Goal: Transaction & Acquisition: Purchase product/service

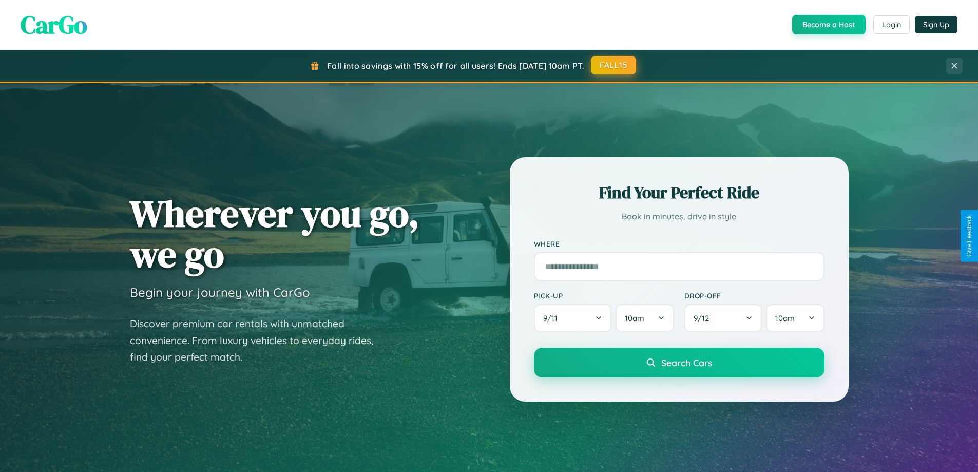
click at [614, 65] on button "FALL15" at bounding box center [613, 65] width 45 height 18
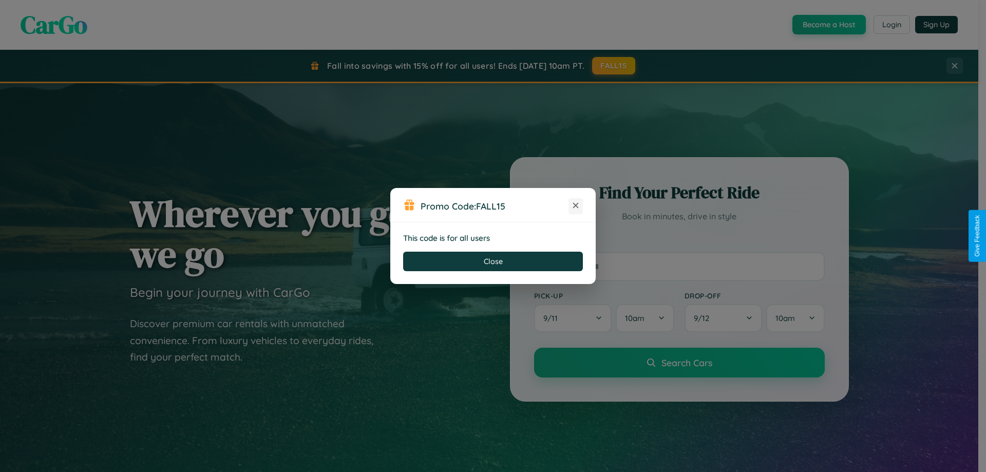
click at [576, 206] on icon at bounding box center [576, 205] width 10 height 10
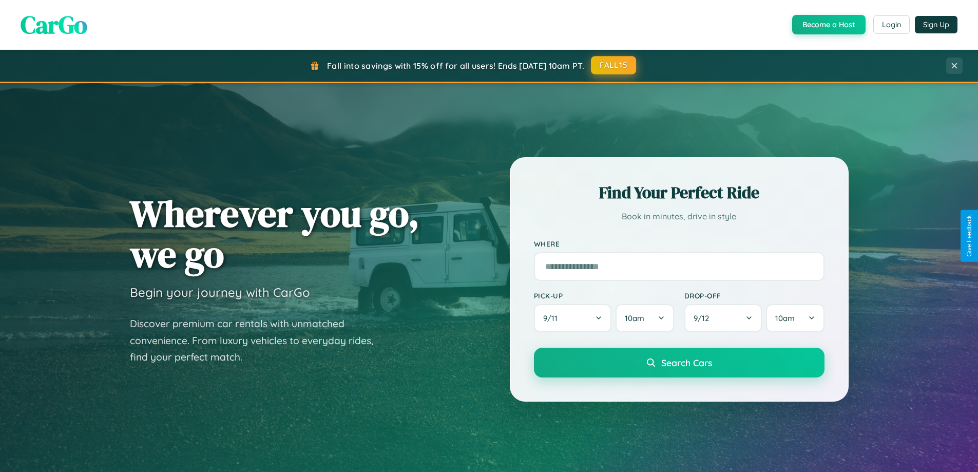
click at [614, 65] on button "FALL15" at bounding box center [613, 65] width 45 height 18
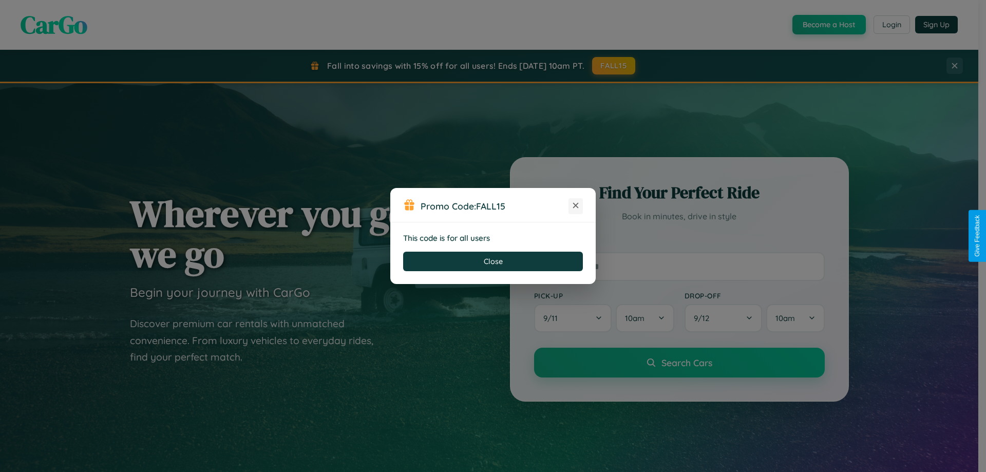
click at [576, 206] on icon at bounding box center [576, 205] width 10 height 10
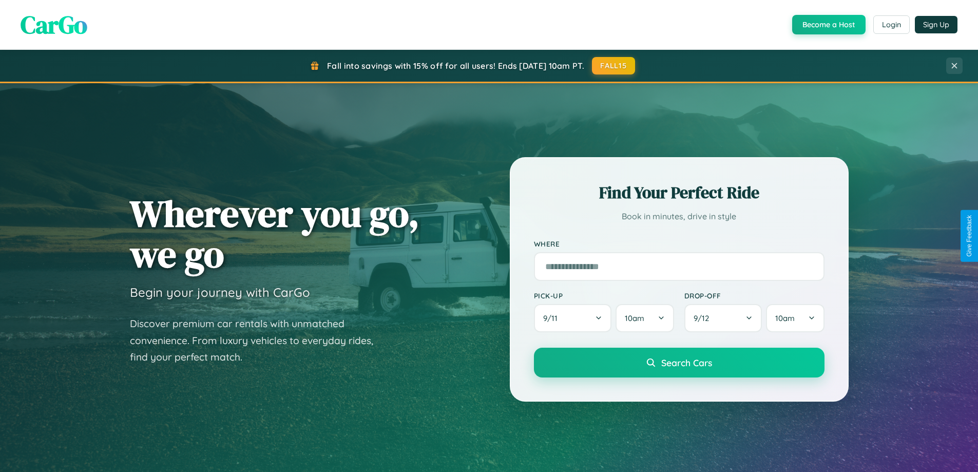
scroll to position [443, 0]
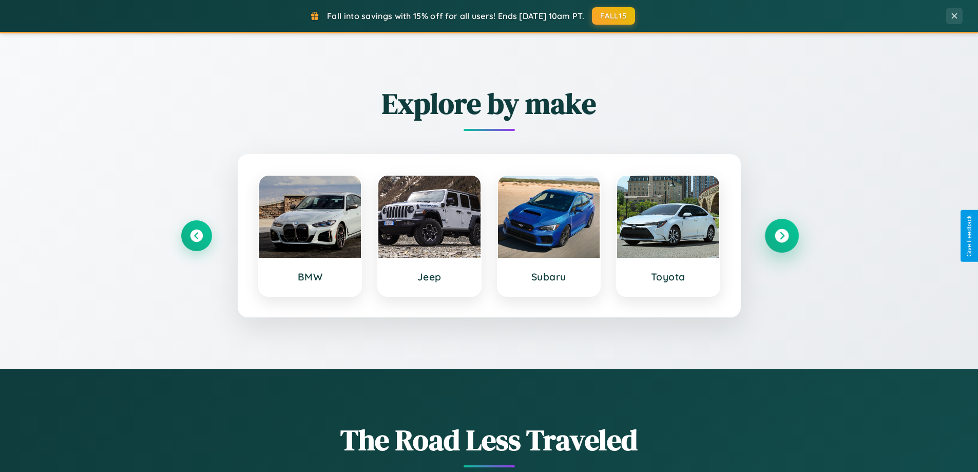
click at [782, 236] on icon at bounding box center [782, 236] width 14 height 14
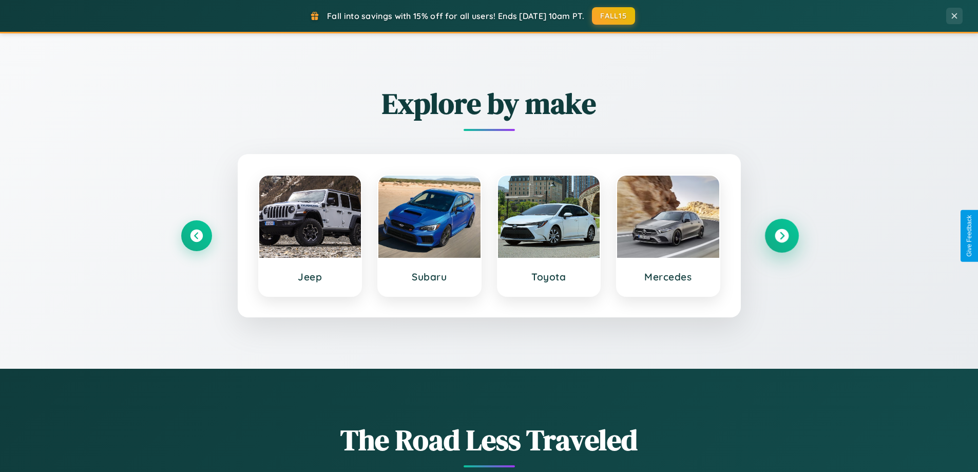
click at [782, 236] on icon at bounding box center [782, 236] width 14 height 14
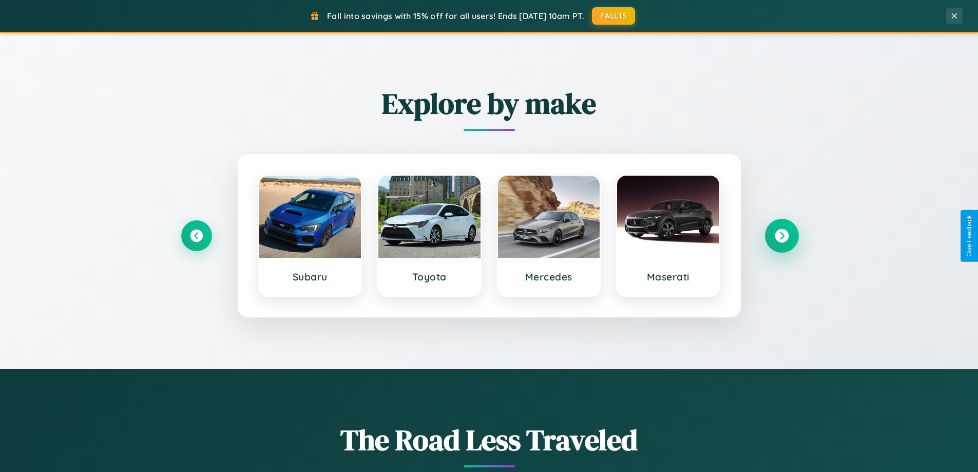
click at [782, 236] on icon at bounding box center [782, 236] width 14 height 14
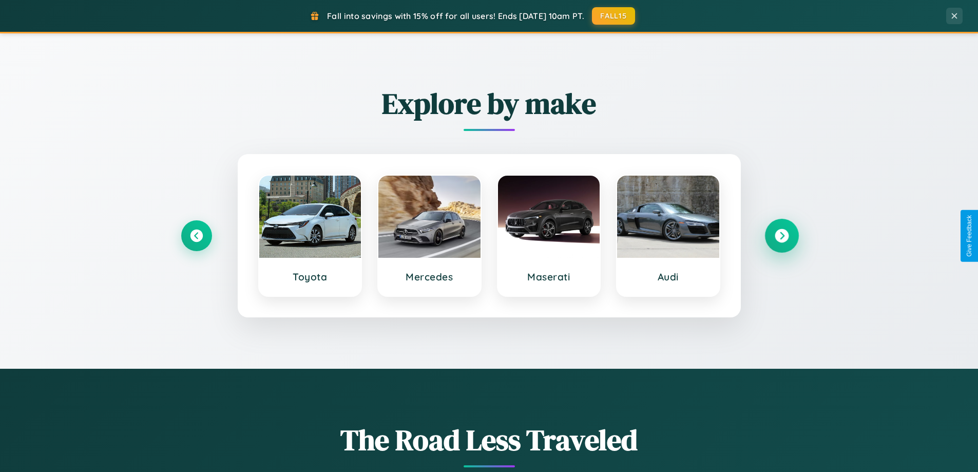
click at [782, 236] on icon at bounding box center [782, 236] width 14 height 14
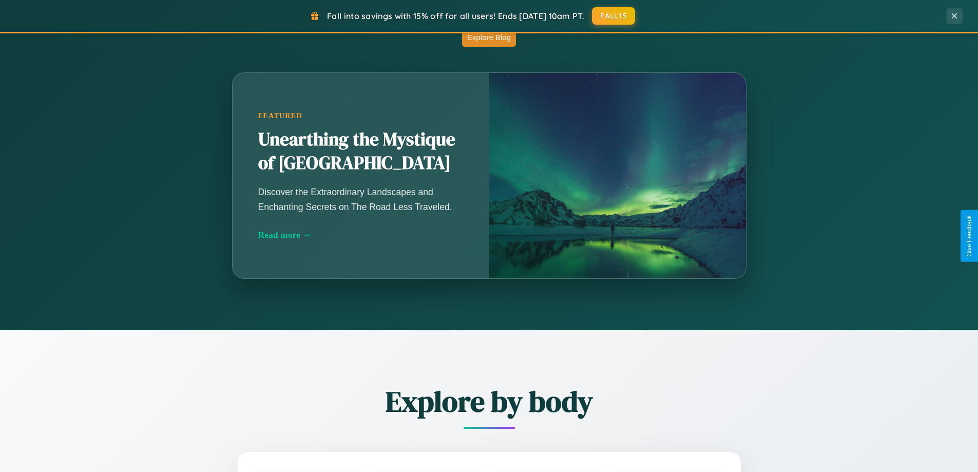
scroll to position [1976, 0]
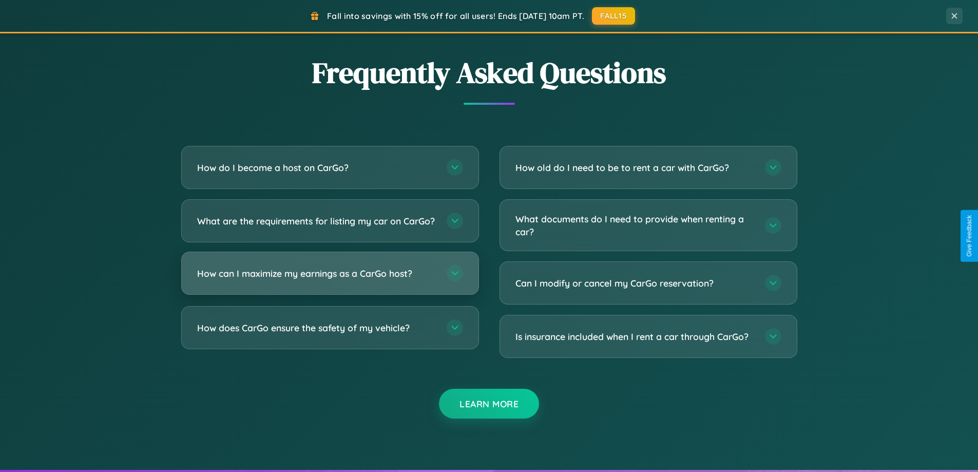
click at [330, 280] on h3 "How can I maximize my earnings as a CarGo host?" at bounding box center [316, 273] width 239 height 13
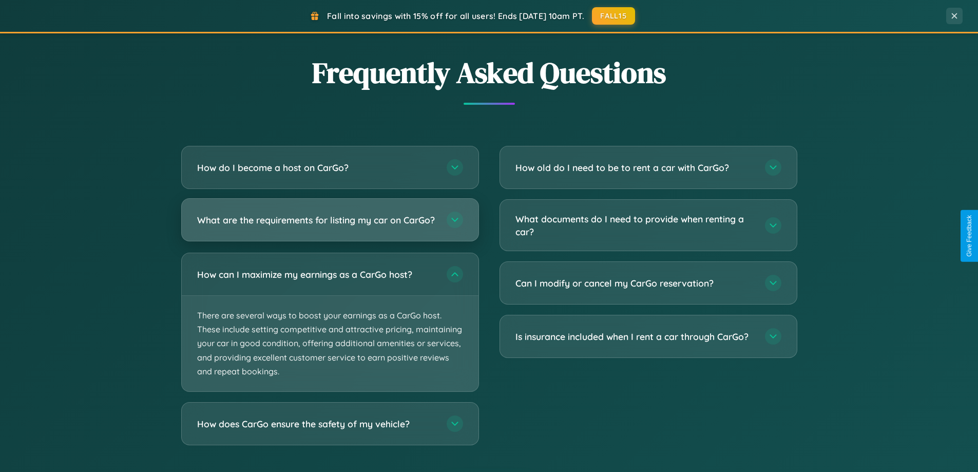
click at [330, 224] on h3 "What are the requirements for listing my car on CarGo?" at bounding box center [316, 220] width 239 height 13
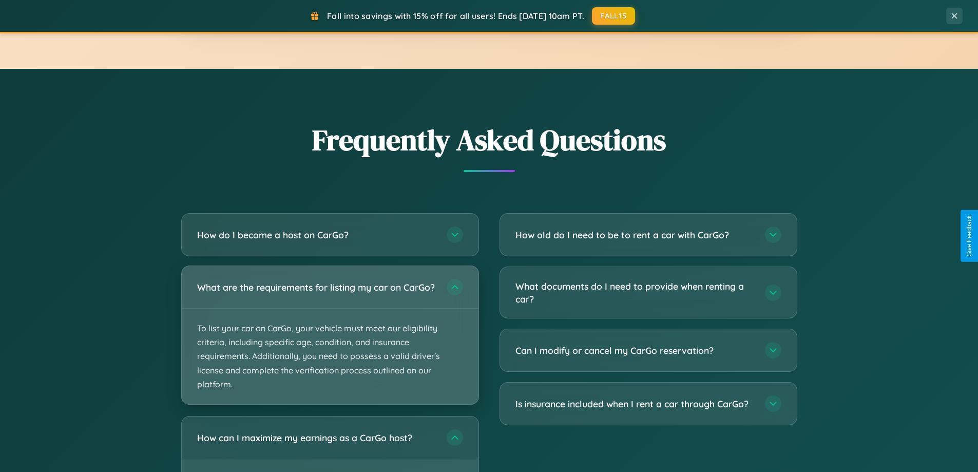
scroll to position [1203, 0]
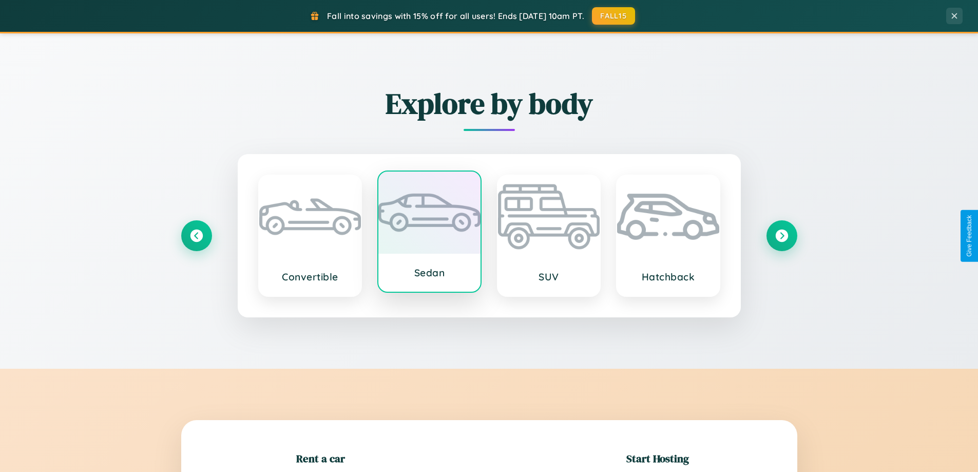
click at [429, 232] on div at bounding box center [430, 213] width 102 height 82
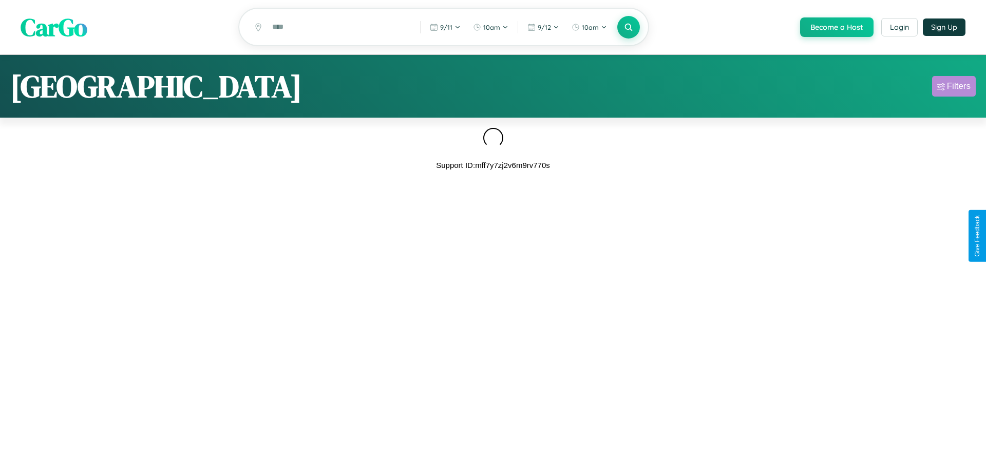
click at [954, 88] on div "Filters" at bounding box center [959, 86] width 24 height 10
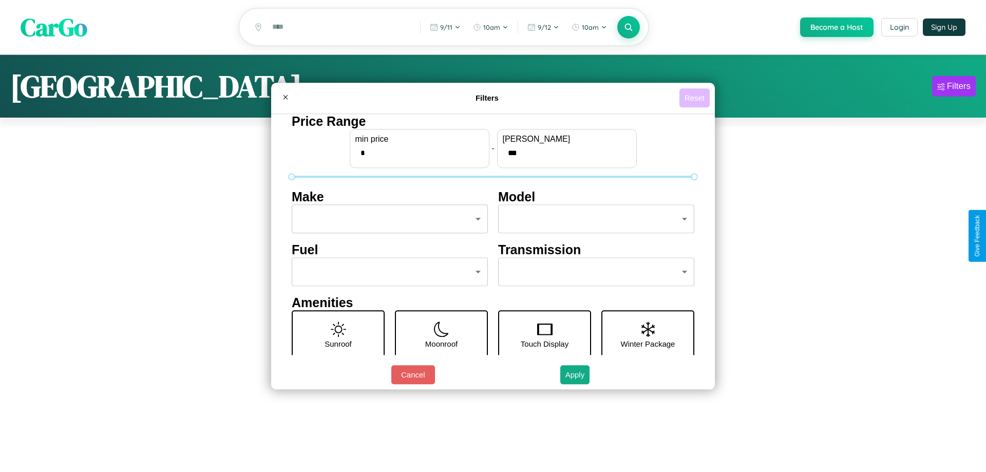
click at [694, 98] on button "Reset" at bounding box center [695, 97] width 30 height 19
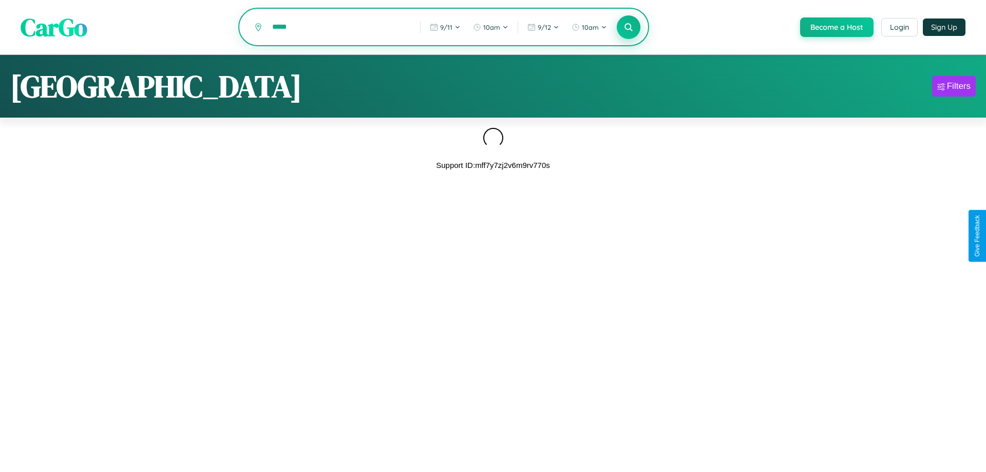
type input "*****"
click at [628, 27] on icon at bounding box center [629, 27] width 10 height 10
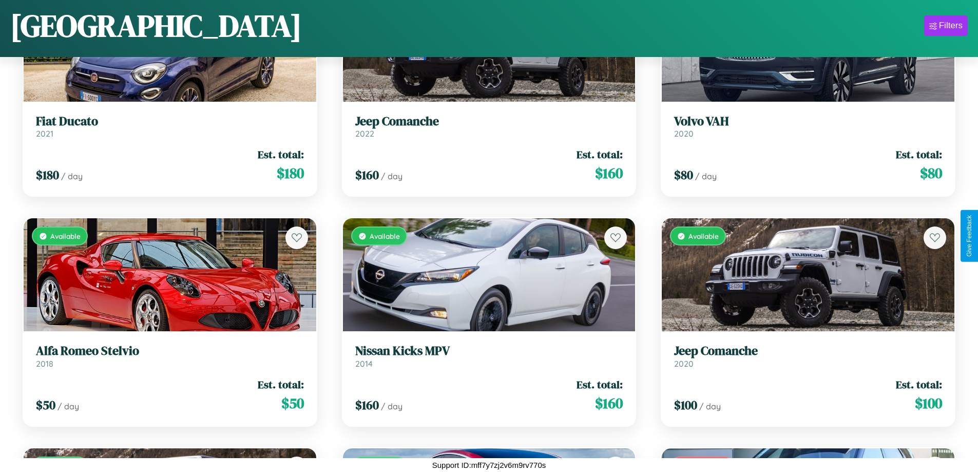
scroll to position [6355, 0]
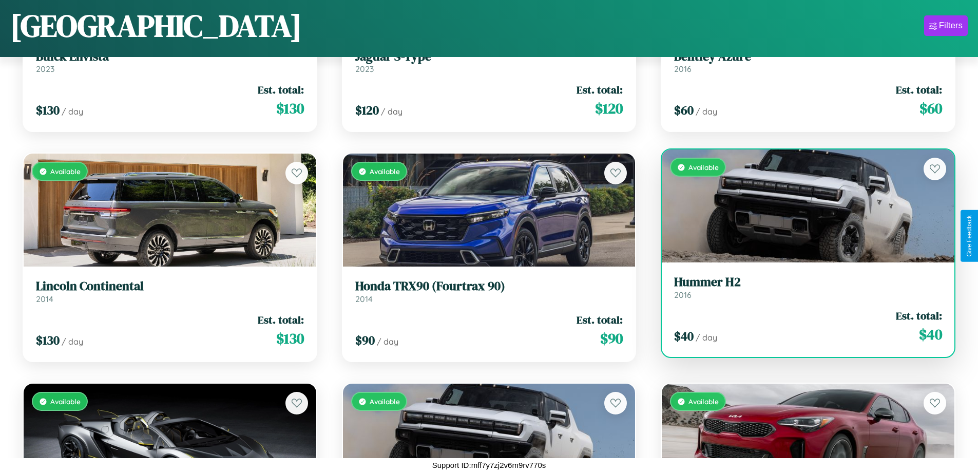
click at [802, 288] on h3 "Hummer H2" at bounding box center [808, 282] width 268 height 15
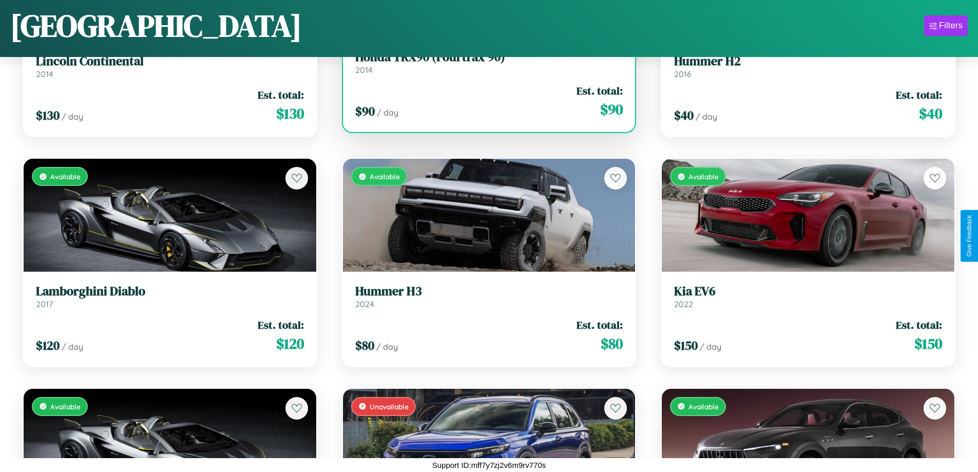
scroll to position [6584, 0]
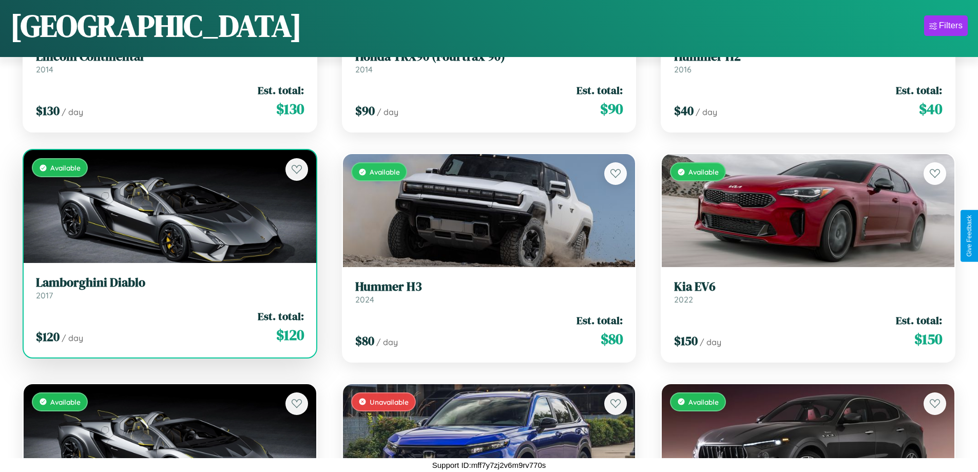
click at [168, 292] on link "Lamborghini Diablo 2017" at bounding box center [170, 287] width 268 height 25
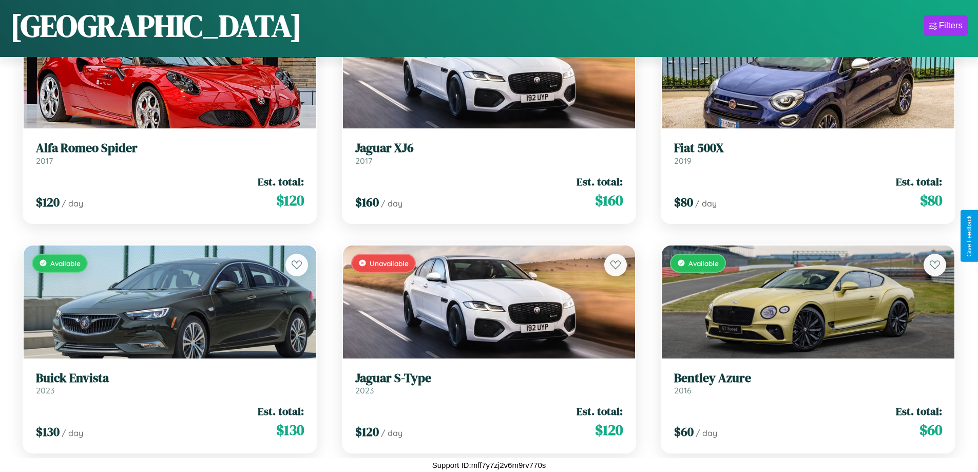
scroll to position [3824, 0]
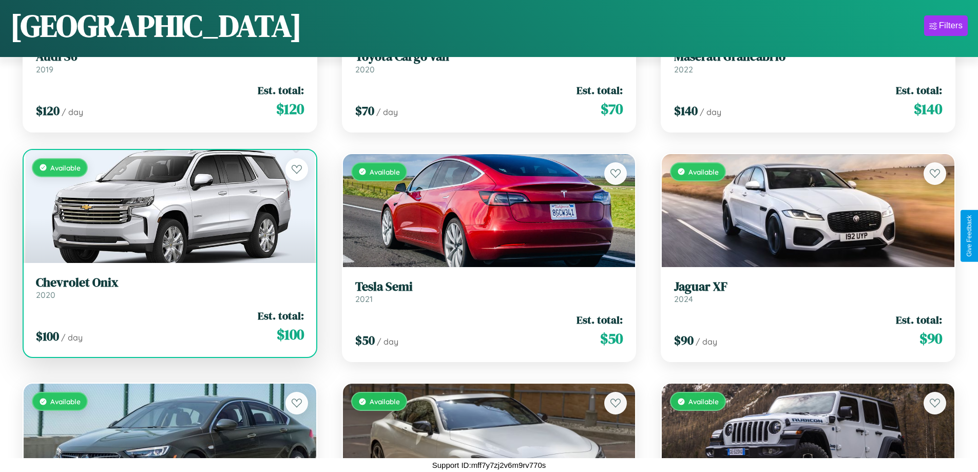
click at [168, 291] on link "Chevrolet Onix 2020" at bounding box center [170, 287] width 268 height 25
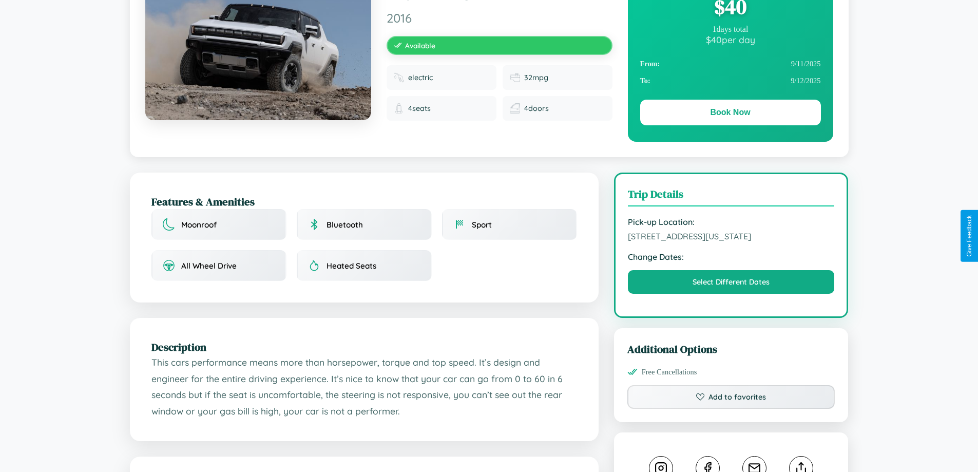
scroll to position [106, 0]
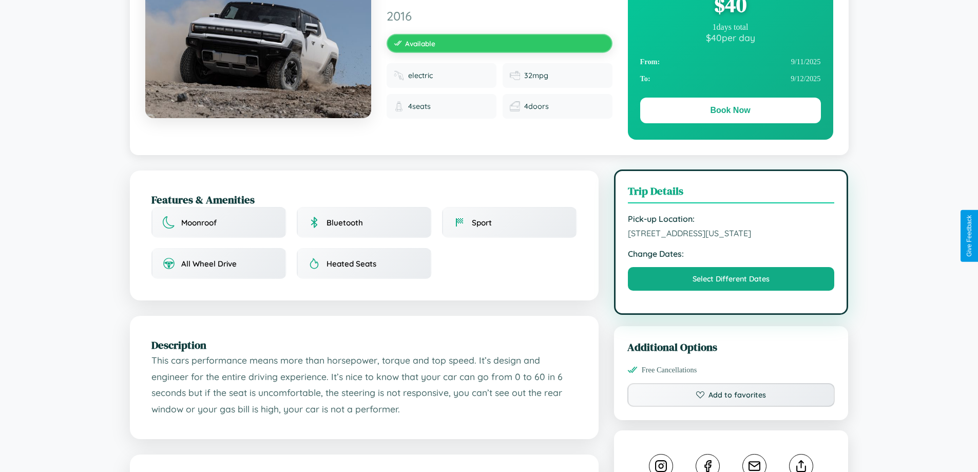
click at [731, 235] on span "[STREET_ADDRESS][US_STATE]" at bounding box center [731, 233] width 207 height 10
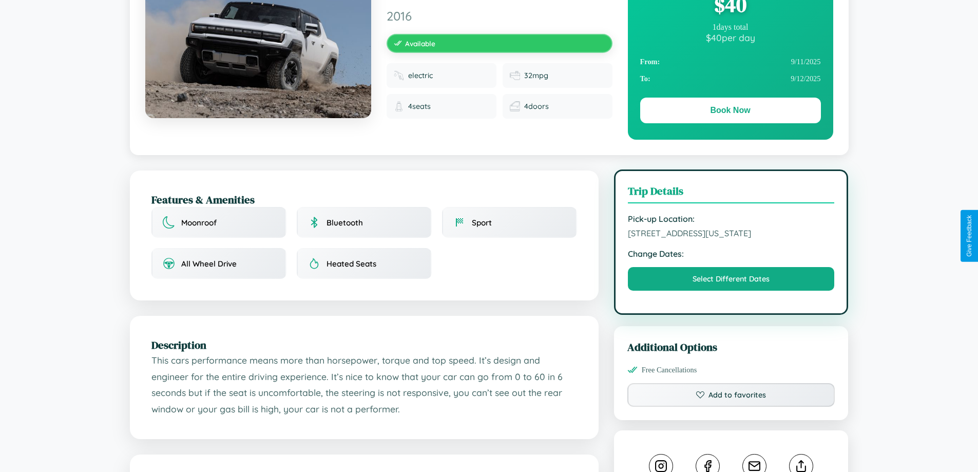
click at [731, 235] on span "[STREET_ADDRESS][US_STATE]" at bounding box center [731, 233] width 207 height 10
click at [731, 235] on span "4480 Elm Street Miami Florida 39669 Spain" at bounding box center [731, 233] width 207 height 10
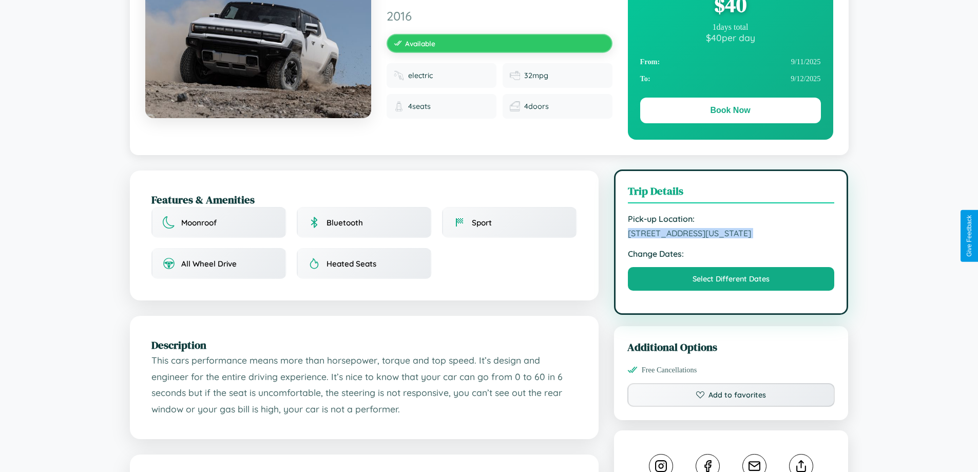
click at [731, 235] on span "4480 Elm Street Miami Florida 39669 Spain" at bounding box center [731, 233] width 207 height 10
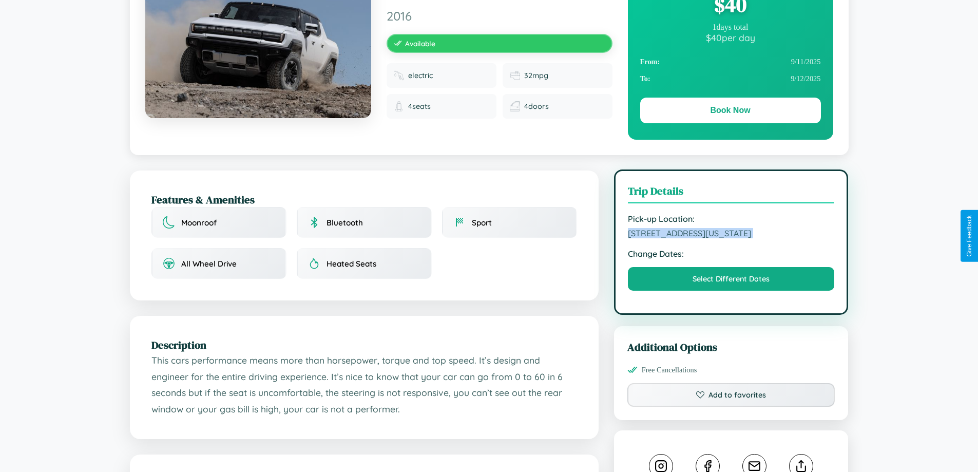
click at [731, 235] on span "4480 Elm Street Miami Florida 39669 Spain" at bounding box center [731, 233] width 207 height 10
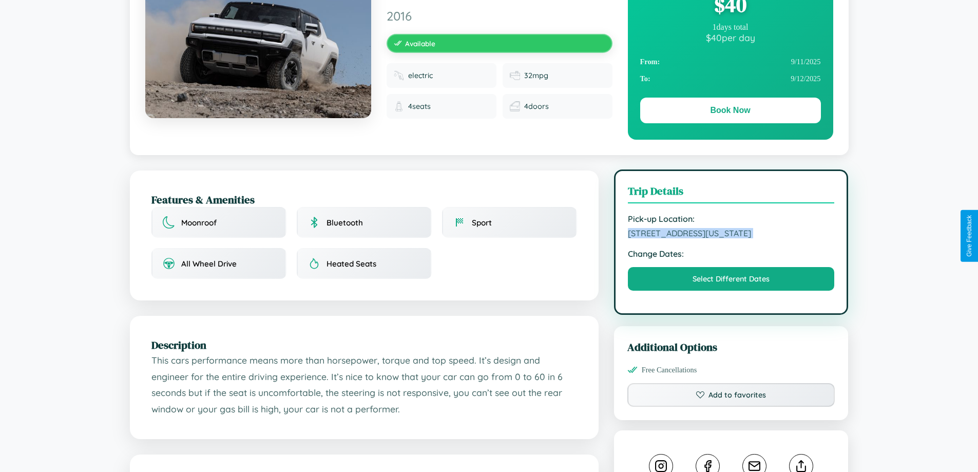
click at [731, 235] on span "4480 Elm Street Miami Florida 39669 Spain" at bounding box center [731, 233] width 207 height 10
